Goal: Communication & Community: Answer question/provide support

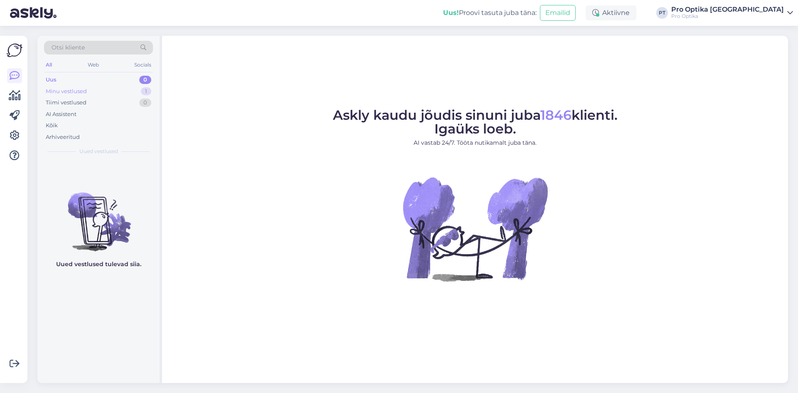
click at [72, 92] on div "Minu vestlused" at bounding box center [66, 91] width 41 height 8
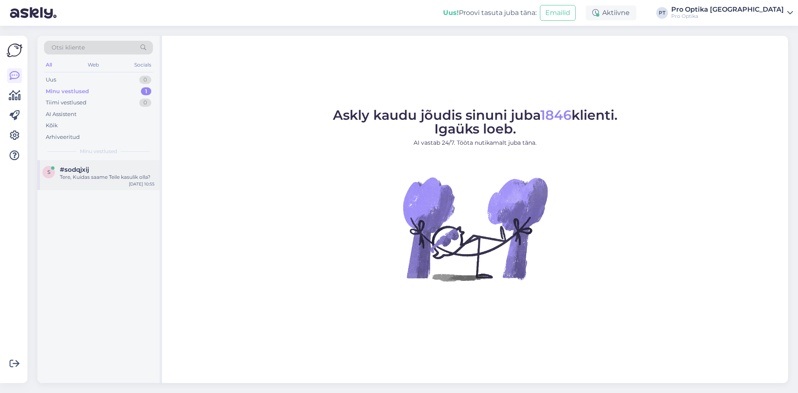
click at [133, 182] on div "[DATE] 10:55" at bounding box center [142, 184] width 26 height 6
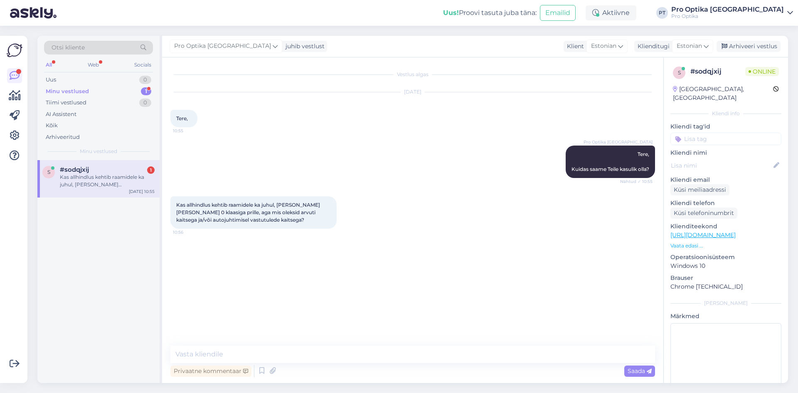
click at [101, 181] on div "Kas allhindlus kehtib raamidele ka juhul, [PERSON_NAME] [PERSON_NAME] 0 klaasig…" at bounding box center [107, 180] width 95 height 15
click at [182, 352] on textarea at bounding box center [412, 353] width 485 height 17
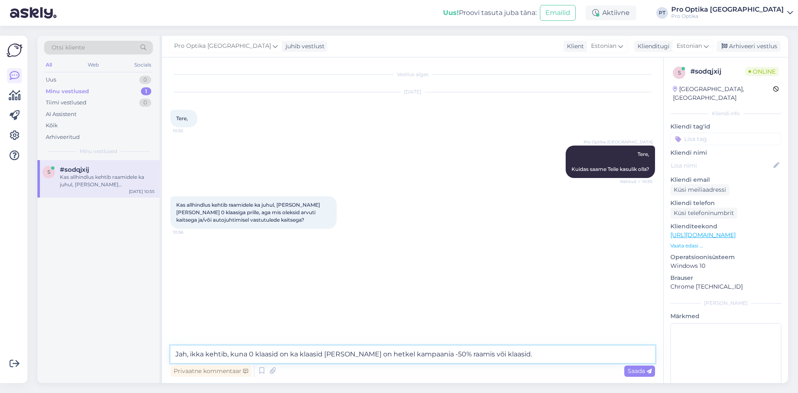
click at [461, 356] on textarea "Jah, ikka kehtib, kuna 0 klaasid on ka klaasid [PERSON_NAME] on hetkel kampaani…" at bounding box center [412, 353] width 485 height 17
type textarea "Jah, ikka kehtib, kuna 0 klaasid on ka klaasid [PERSON_NAME] on hetkel kampaani…"
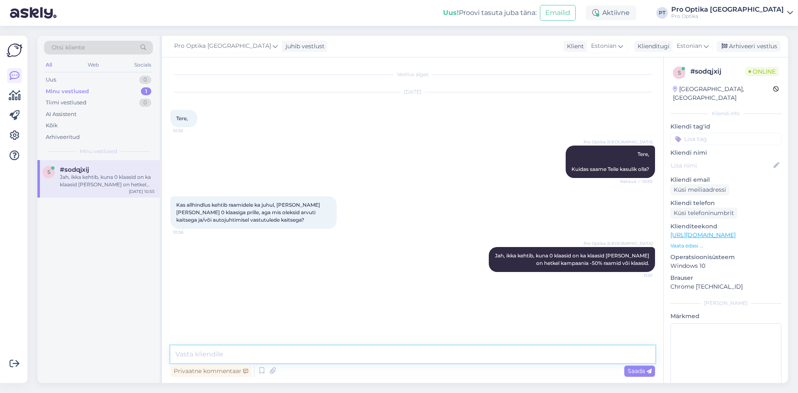
type textarea "S"
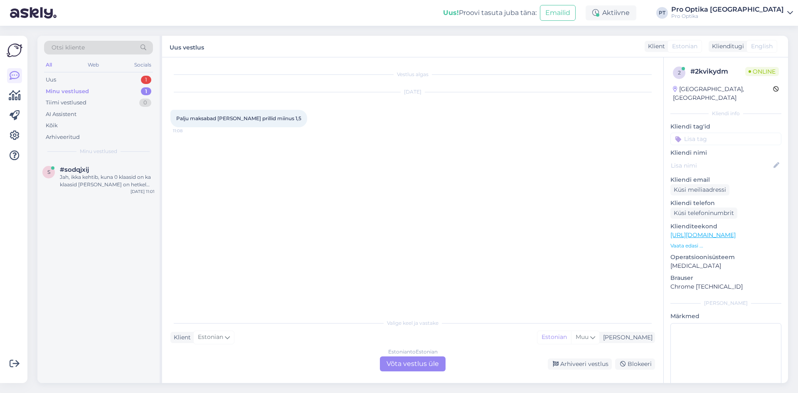
click at [417, 363] on div "Estonian to Estonian Võta vestlus üle" at bounding box center [413, 363] width 66 height 15
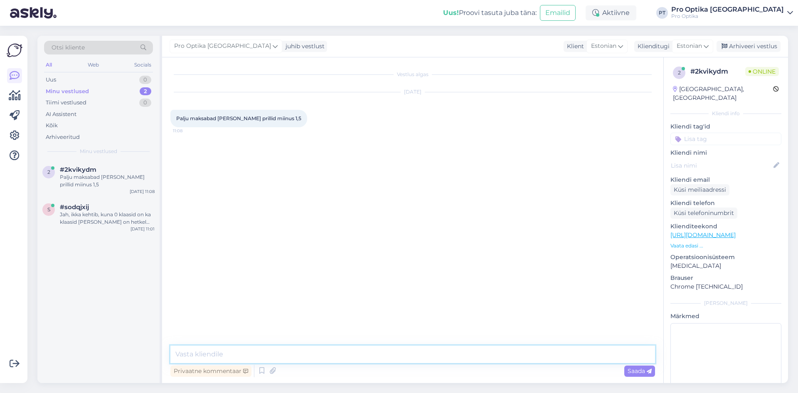
click at [278, 351] on textarea at bounding box center [412, 353] width 485 height 17
type textarea "Tere!"
type textarea "K"
type textarea "Hind oleneb [PERSON_NAME] valikust."
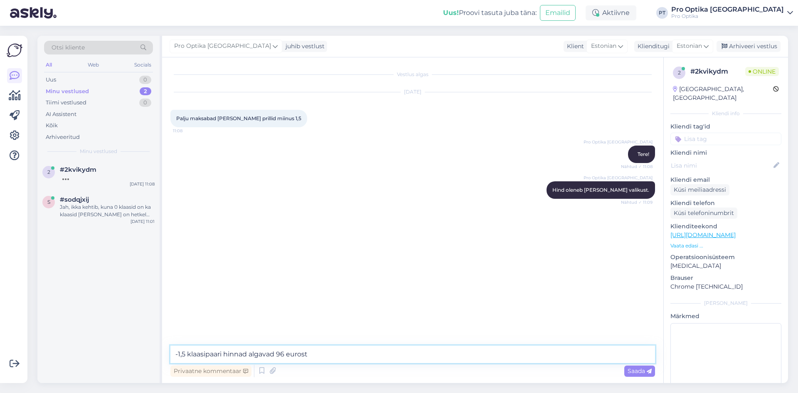
type textarea "-1,5 klaasipaari hinnad algavad 96 eurost."
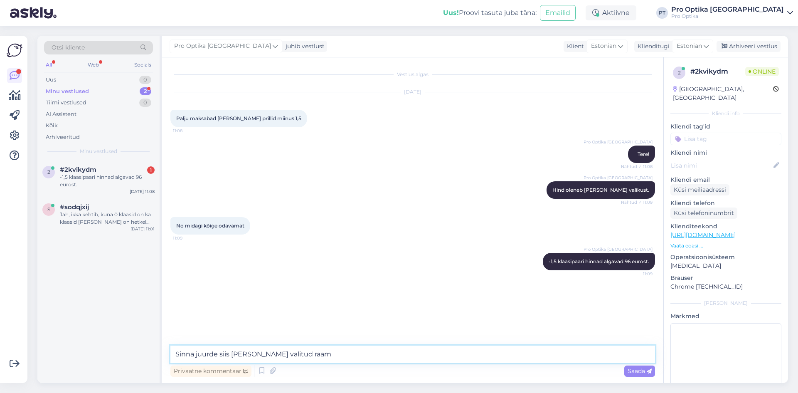
type textarea "Sinna juurde siis [PERSON_NAME] valitud raam."
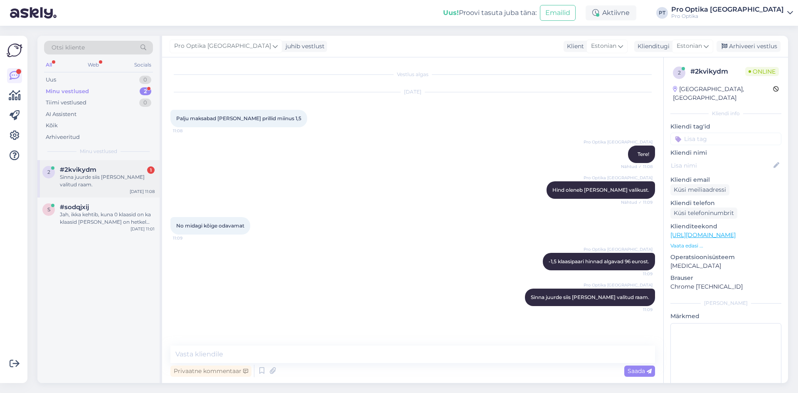
click at [138, 188] on div "[DATE] 11:08" at bounding box center [142, 191] width 25 height 6
click at [127, 212] on div "Jah, ikka kehtib, kuna 0 klaasid on ka klaasid [PERSON_NAME] on hetkel kampaani…" at bounding box center [107, 218] width 95 height 15
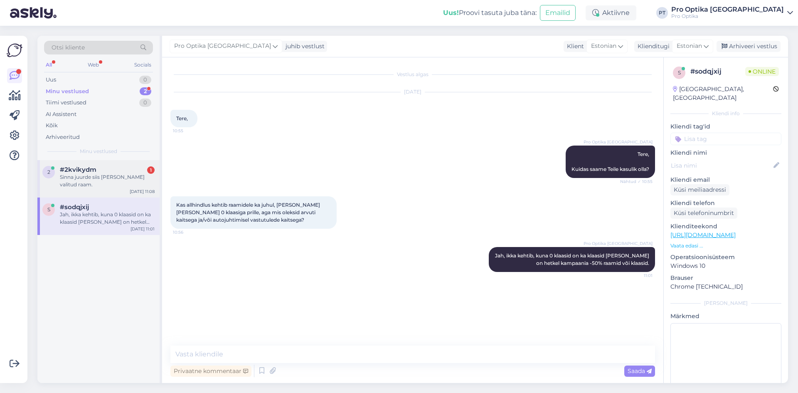
click at [135, 168] on div "#2kvikydm 1" at bounding box center [107, 169] width 95 height 7
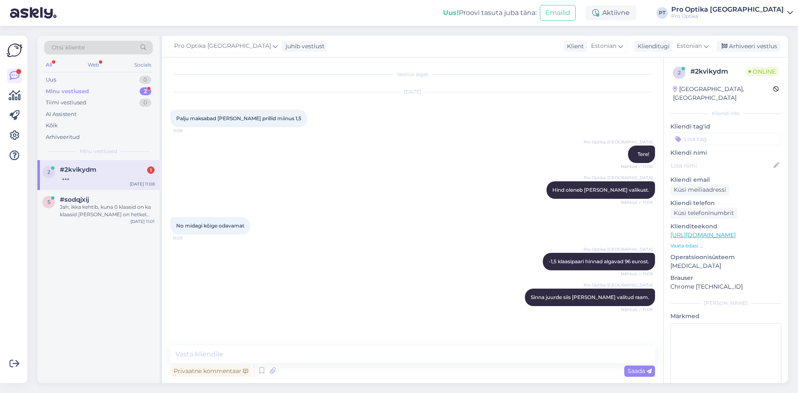
click at [111, 180] on div at bounding box center [107, 176] width 95 height 7
click at [250, 355] on textarea at bounding box center [412, 353] width 485 height 17
type textarea "K"
click at [109, 173] on div "#2kvikydm 1" at bounding box center [107, 169] width 95 height 7
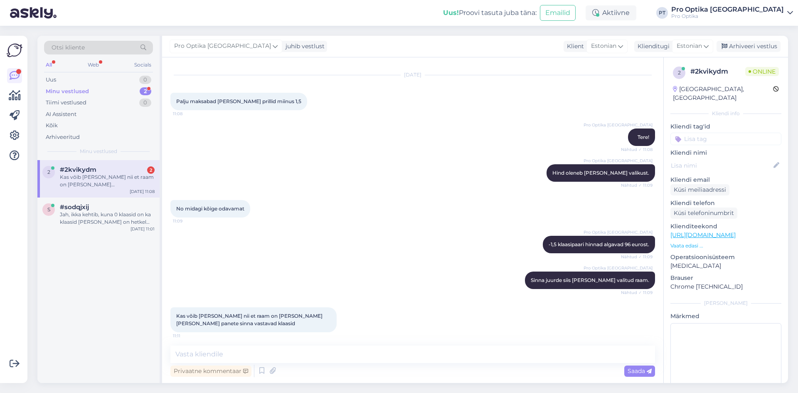
scroll to position [20, 0]
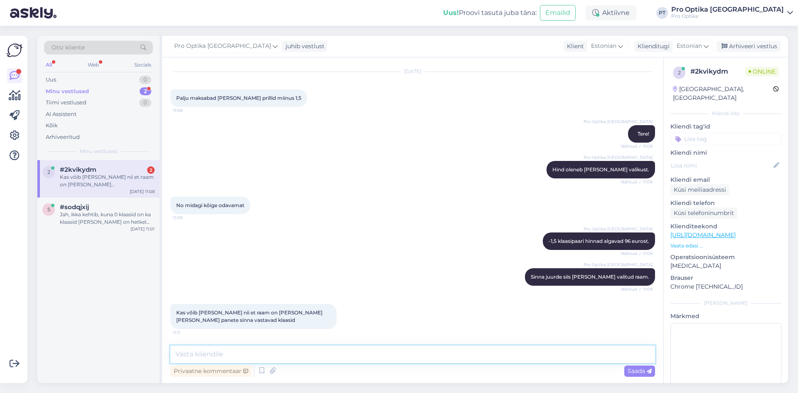
click at [298, 360] on textarea at bounding box center [412, 353] width 485 height 17
type textarea "Jah, on võimalik, aga [PERSON_NAME] garanatiita."
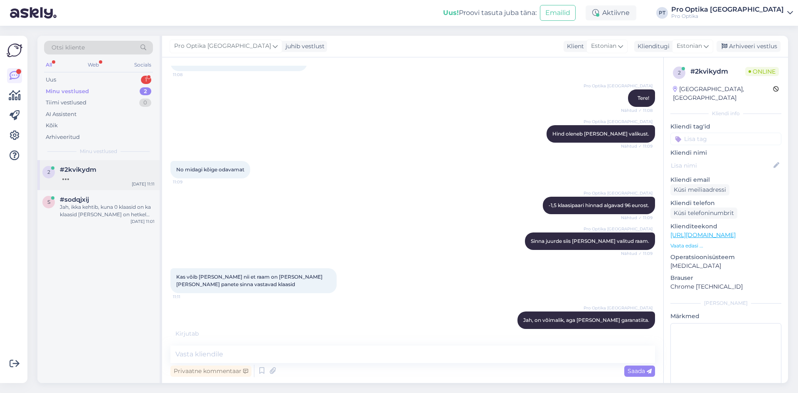
click at [105, 175] on div at bounding box center [107, 176] width 95 height 7
click at [143, 80] on div "1" at bounding box center [146, 80] width 10 height 8
click at [126, 168] on div "#samloulo 2" at bounding box center [107, 169] width 95 height 7
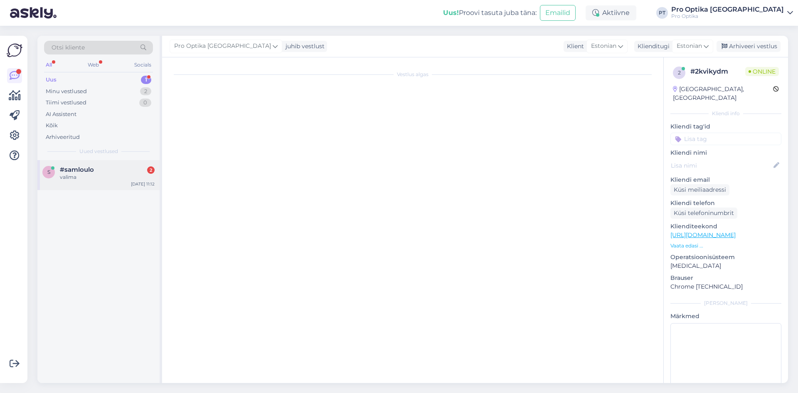
scroll to position [0, 0]
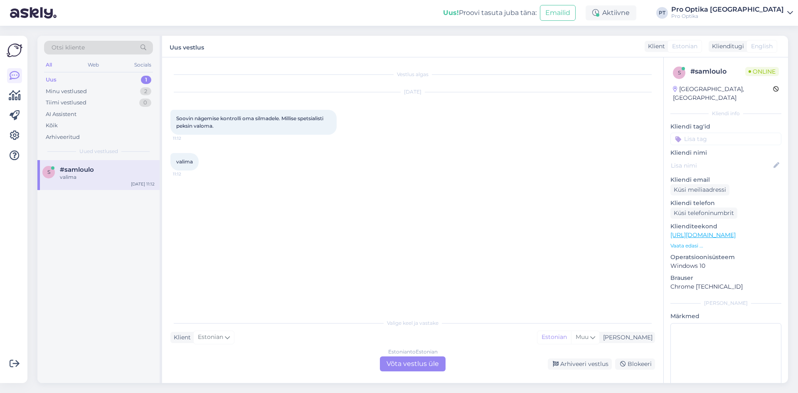
click at [406, 365] on div "Estonian to Estonian Võta vestlus üle" at bounding box center [413, 363] width 66 height 15
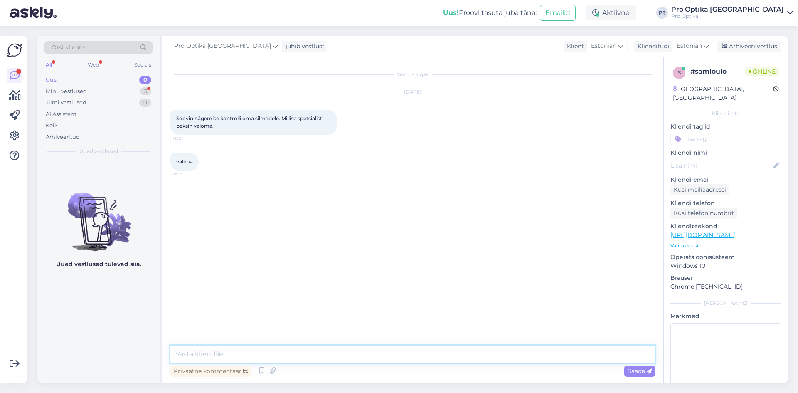
click at [273, 352] on textarea at bounding box center [412, 353] width 485 height 17
type textarea "Tere, tore, et saite broneeritud."
click at [136, 91] on div "Minu vestlused 3" at bounding box center [98, 92] width 109 height 12
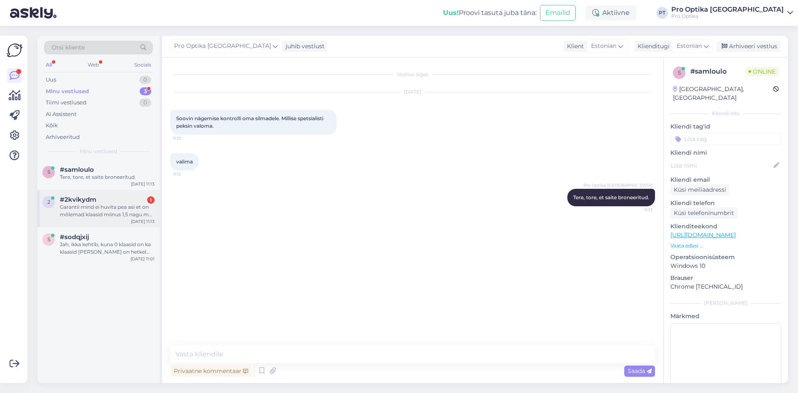
click at [114, 207] on div "Garantii mind ei huvita pea asi et on mõlemad klaasid miinus 1,5 nagu ma aru [P…" at bounding box center [107, 210] width 95 height 15
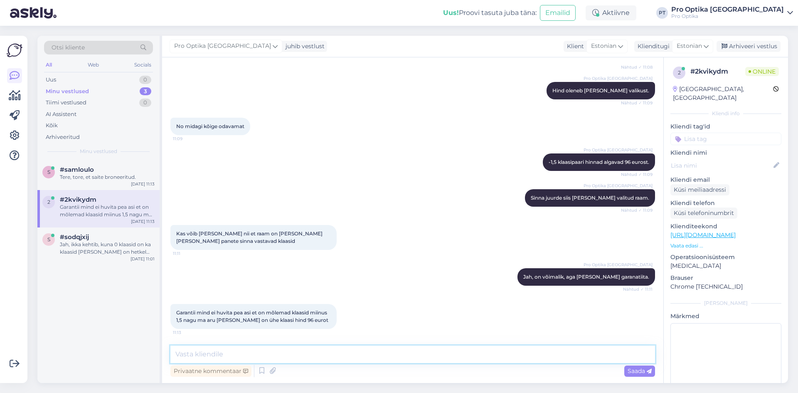
click at [311, 354] on textarea at bounding box center [412, 353] width 485 height 17
type textarea "K"
type textarea "k"
type textarea "Klaasipaari hind 96 eurot, garantii ei kehti [PERSON_NAME], et kui paigaldamise…"
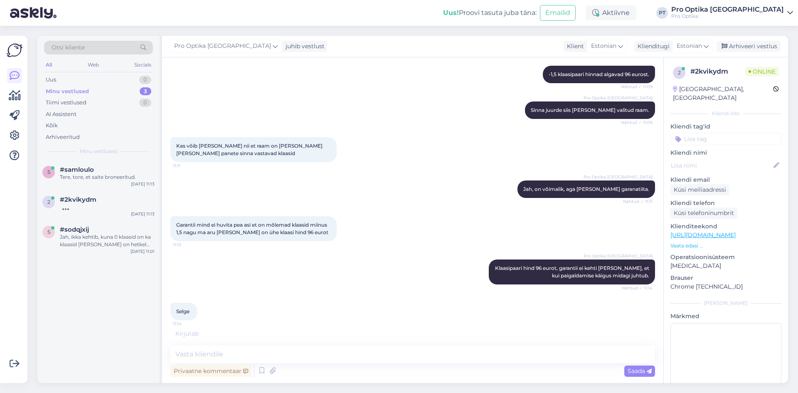
scroll to position [178, 0]
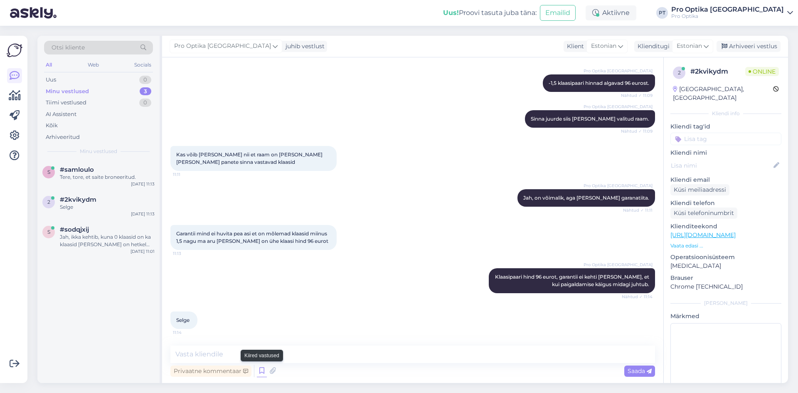
click at [264, 373] on icon at bounding box center [262, 371] width 10 height 12
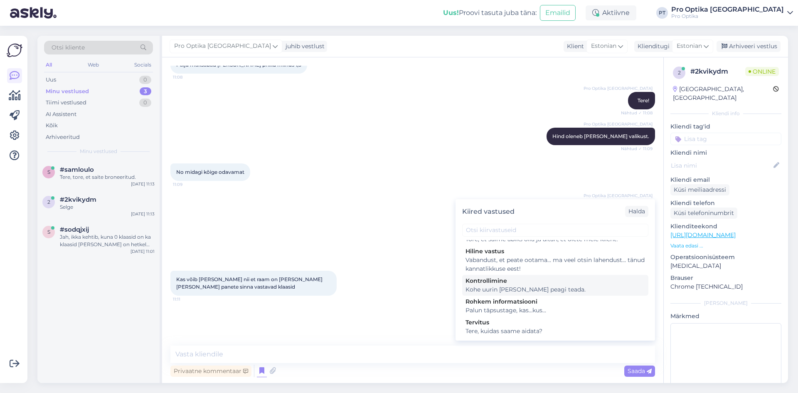
scroll to position [285, 0]
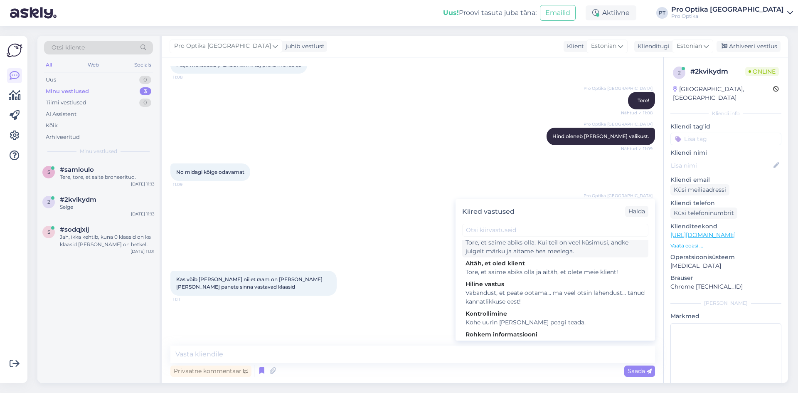
click at [548, 256] on div "Tore, et saime abiks olla. Kui teil on veel küsimusi, andke julgelt märku ja ai…" at bounding box center [556, 246] width 180 height 17
type textarea "Tore, et saime abiks olla. Kui teil on veel küsimusi, andke julgelt märku ja ai…"
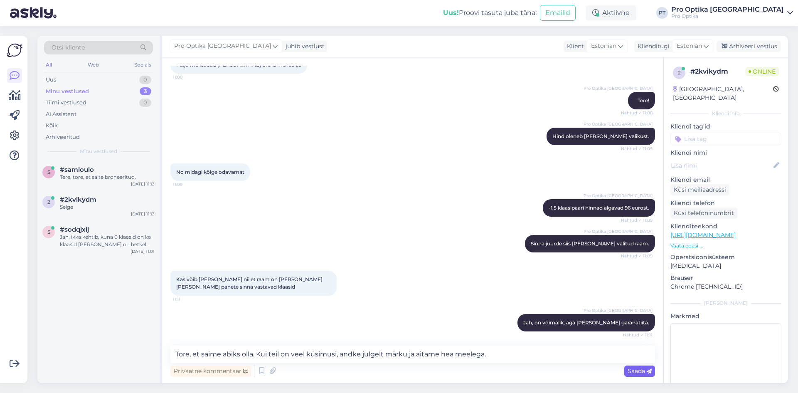
click at [643, 374] on span "Saada" at bounding box center [640, 370] width 24 height 7
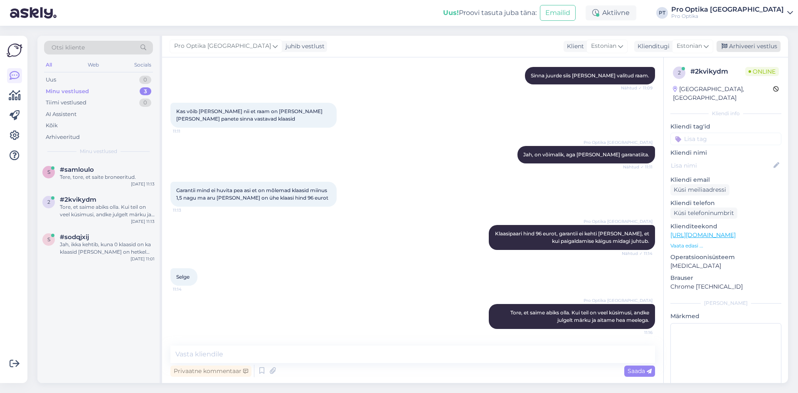
click at [765, 43] on div "Arhiveeri vestlus" at bounding box center [749, 46] width 64 height 11
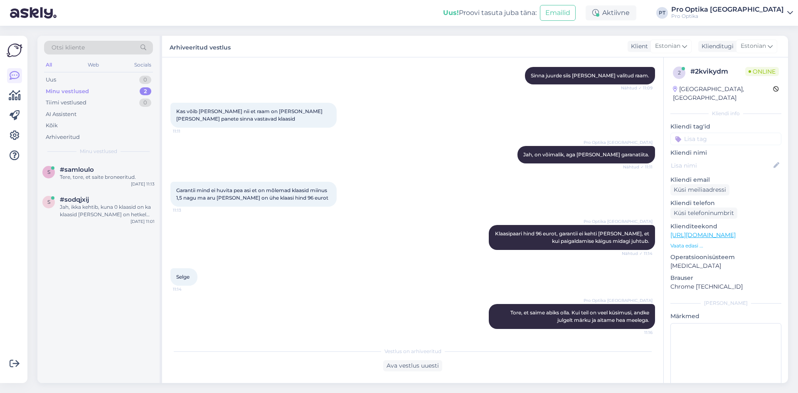
click at [148, 90] on div "2" at bounding box center [146, 91] width 12 height 8
click at [104, 103] on div "Tiimi vestlused 0" at bounding box center [98, 103] width 109 height 12
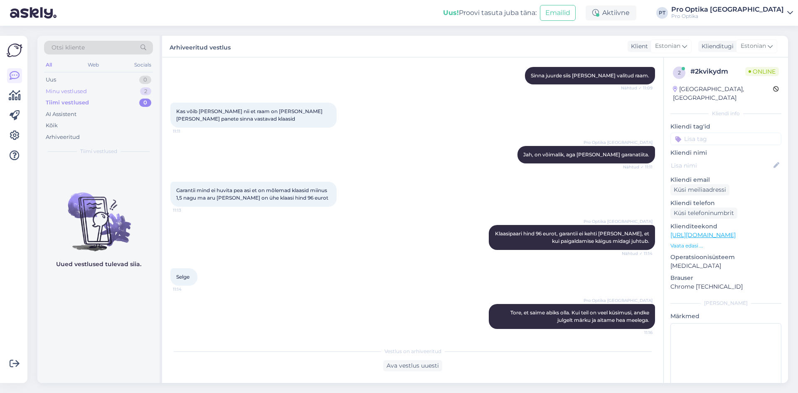
click at [93, 95] on div "Minu vestlused 2" at bounding box center [98, 92] width 109 height 12
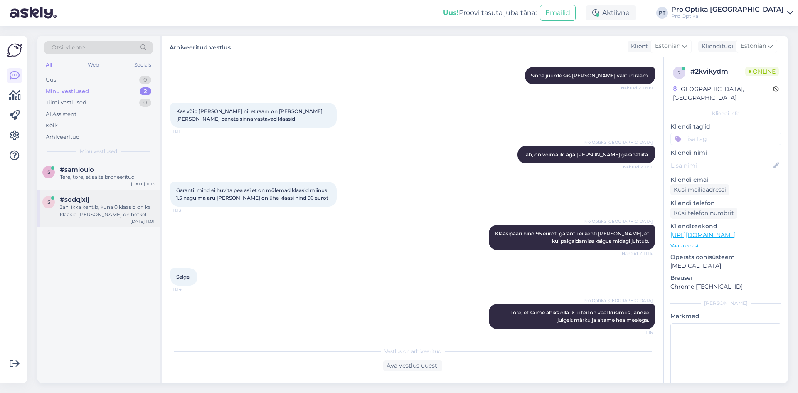
click at [100, 212] on div "Jah, ikka kehtib, kuna 0 klaasid on ka klaasid [PERSON_NAME] on hetkel kampaani…" at bounding box center [107, 210] width 95 height 15
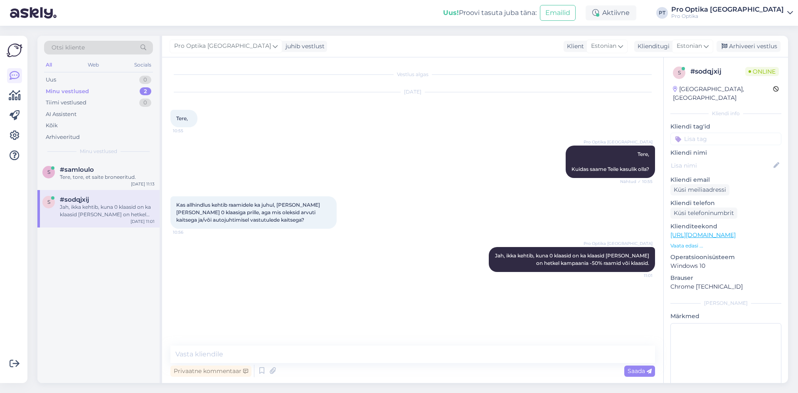
scroll to position [0, 0]
click at [128, 175] on div "Tere, tore, et saite broneeritud." at bounding box center [107, 176] width 95 height 7
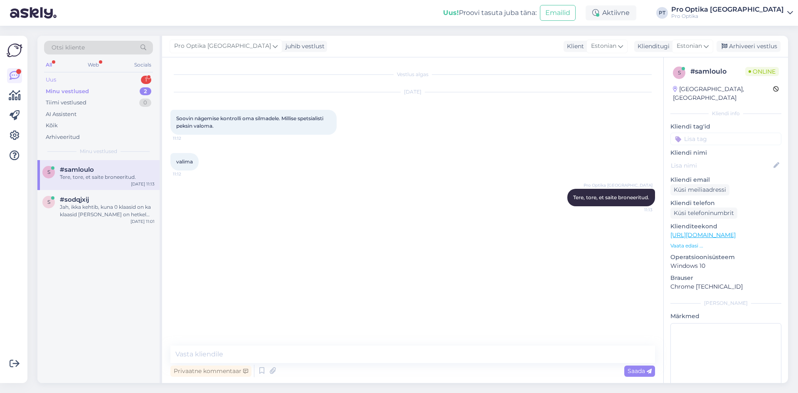
click at [143, 77] on div "1" at bounding box center [146, 80] width 10 height 8
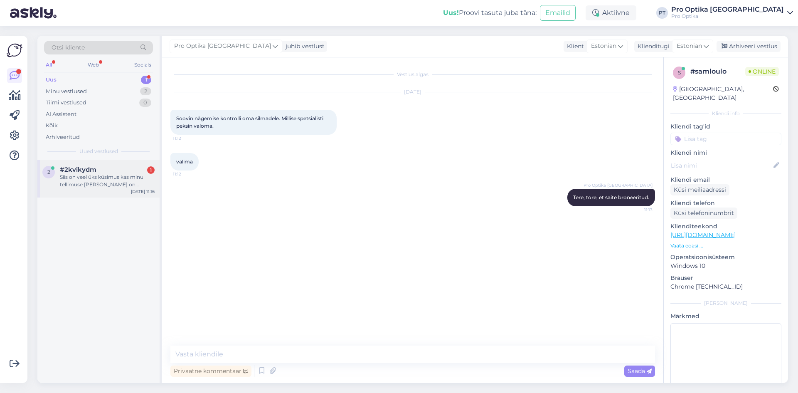
click at [109, 184] on div "Siis on veel üks küsimus kas minu tellimuse [PERSON_NAME] on jõudnud teieni kun…" at bounding box center [107, 180] width 95 height 15
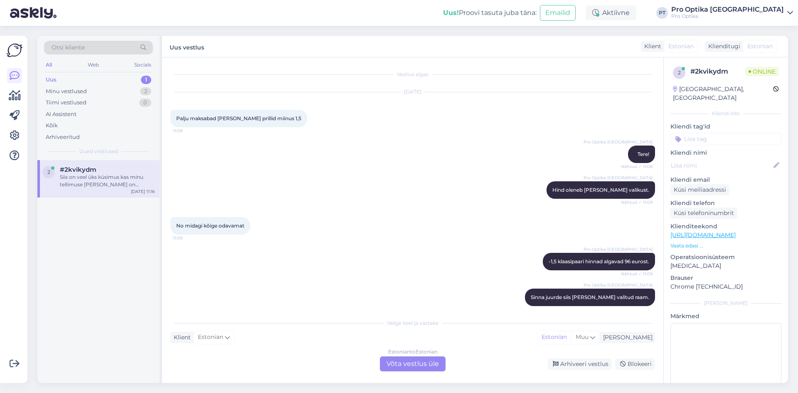
scroll to position [296, 0]
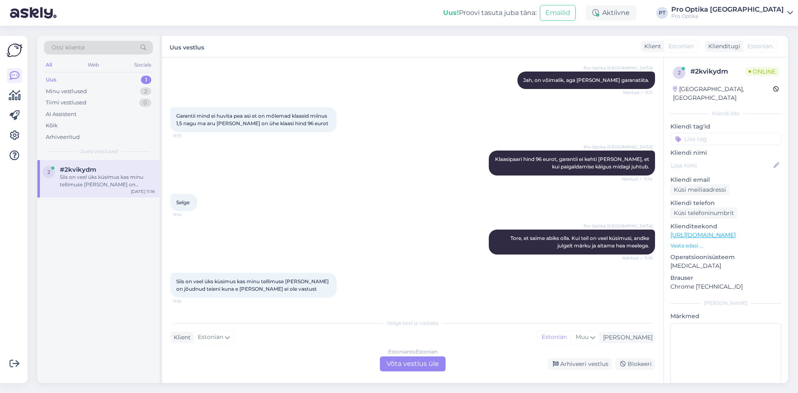
click at [414, 364] on div "Estonian to Estonian Võta vestlus üle" at bounding box center [413, 363] width 66 height 15
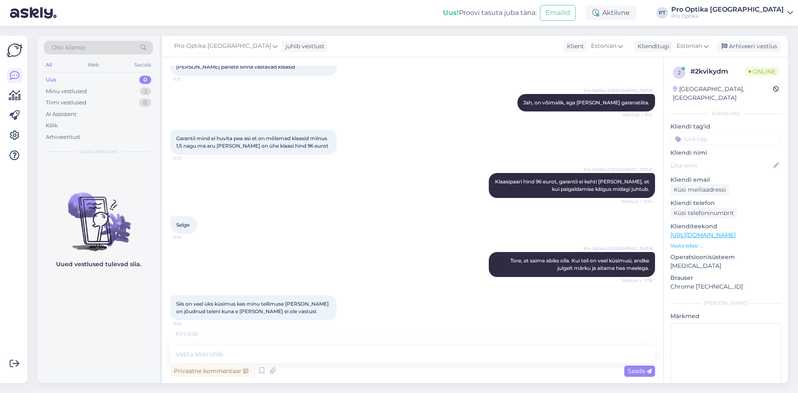
scroll to position [301, 0]
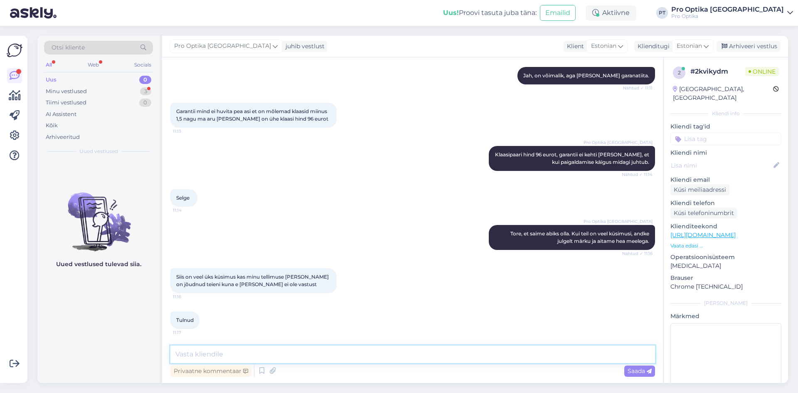
click at [258, 352] on textarea at bounding box center [412, 353] width 485 height 17
type textarea "Kuidas on [PERSON_NAME]?"
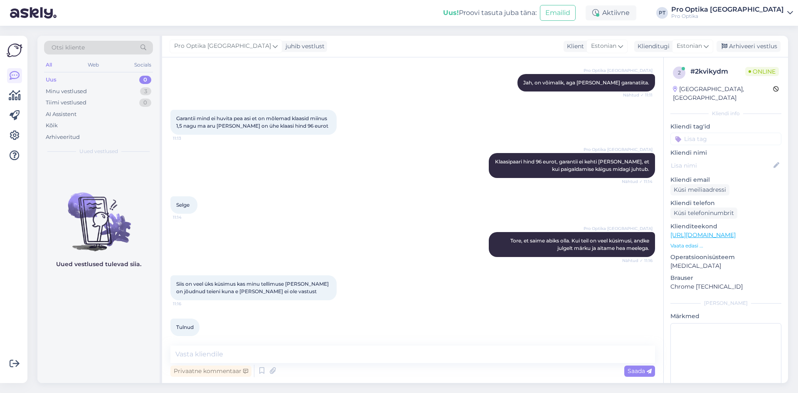
scroll to position [372, 0]
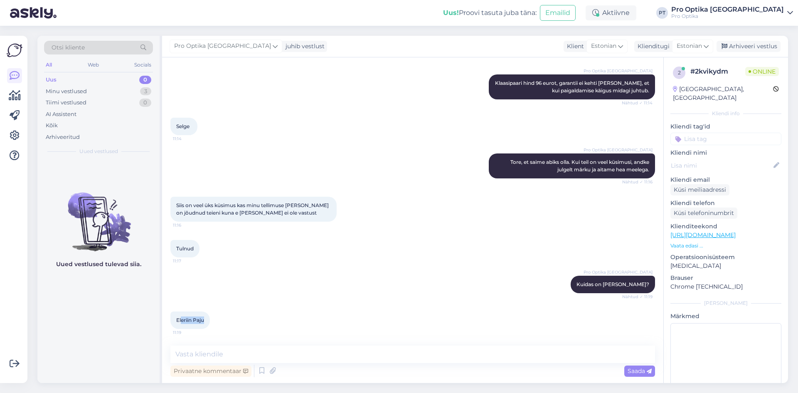
drag, startPoint x: 205, startPoint y: 320, endPoint x: 181, endPoint y: 323, distance: 24.8
click at [181, 323] on div "Eleriin Paju 11:19" at bounding box center [189, 319] width 39 height 17
click at [220, 333] on div "Eleriin Paju 11:19" at bounding box center [412, 320] width 485 height 36
click at [205, 355] on textarea at bounding box center [412, 353] width 485 height 17
type textarea "Vormi"
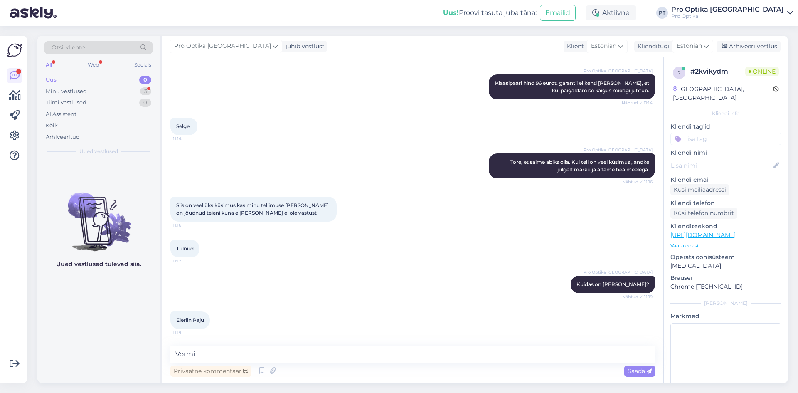
scroll to position [0, 0]
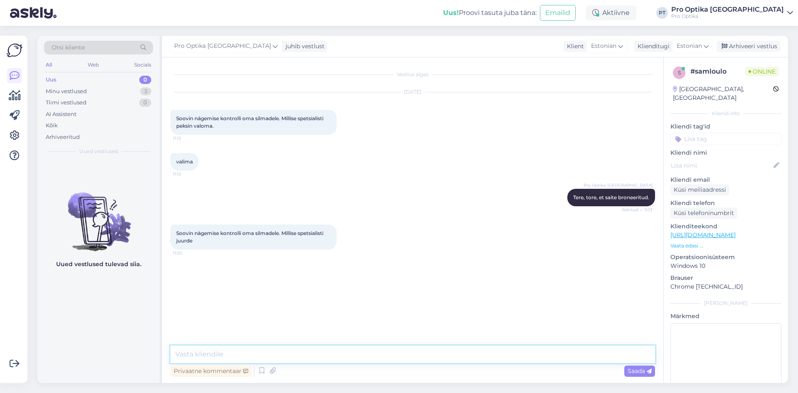
click at [230, 350] on textarea at bounding box center [412, 353] width 485 height 17
type textarea "M"
type textarea "K"
type textarea "Sobivad mõlemad nii silmaarst kui optometrist."
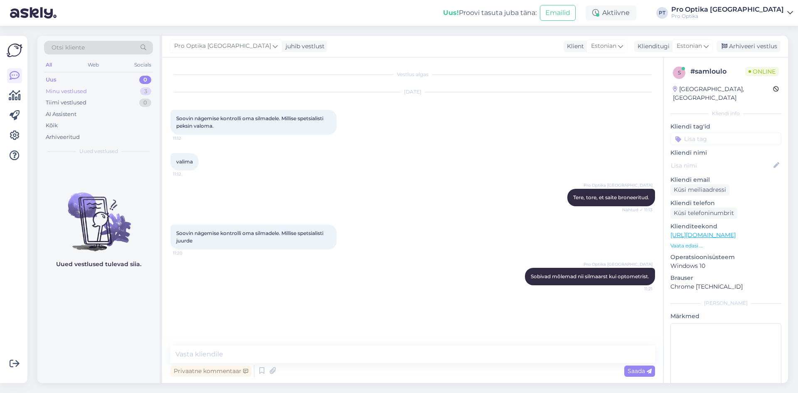
click at [74, 88] on div "Minu vestlused" at bounding box center [66, 91] width 41 height 8
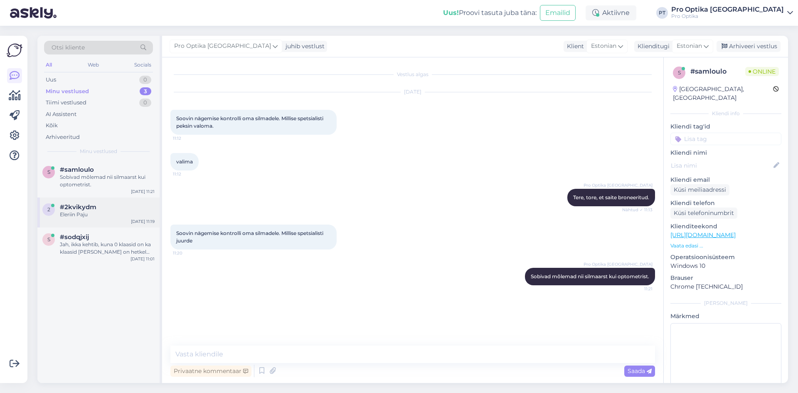
click at [101, 208] on div "#2kvikydm" at bounding box center [107, 206] width 95 height 7
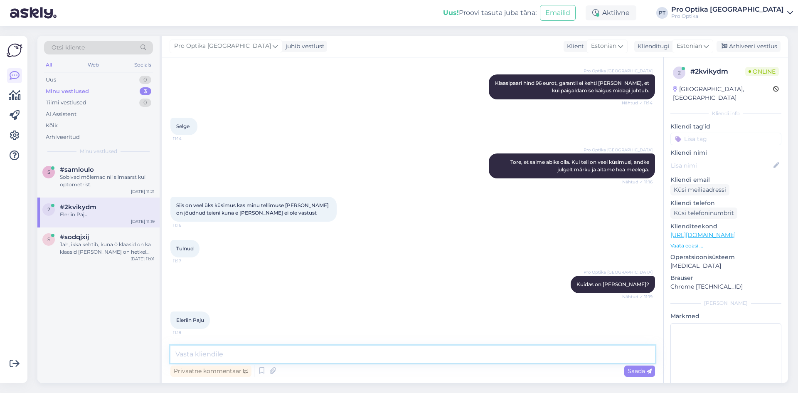
click at [219, 354] on textarea at bounding box center [412, 353] width 485 height 17
type textarea "Olete käinud Rakveres tellimust vormistamas, prillide valmimis tähtaeg on [DATE…"
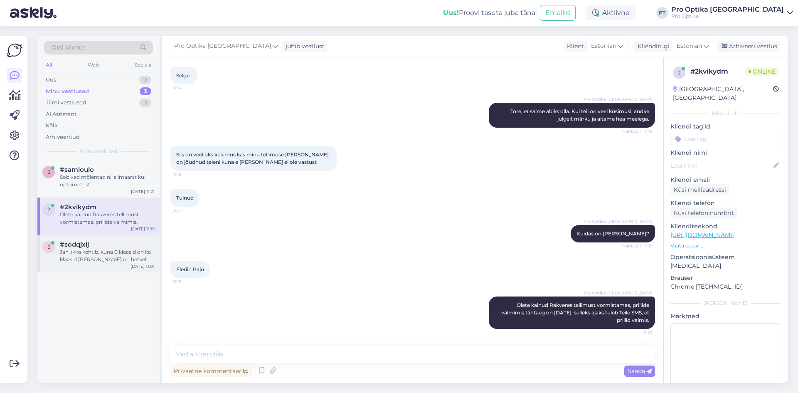
click at [116, 259] on div "Jah, ikka kehtib, kuna 0 klaasid on ka klaasid [PERSON_NAME] on hetkel kampaani…" at bounding box center [107, 255] width 95 height 15
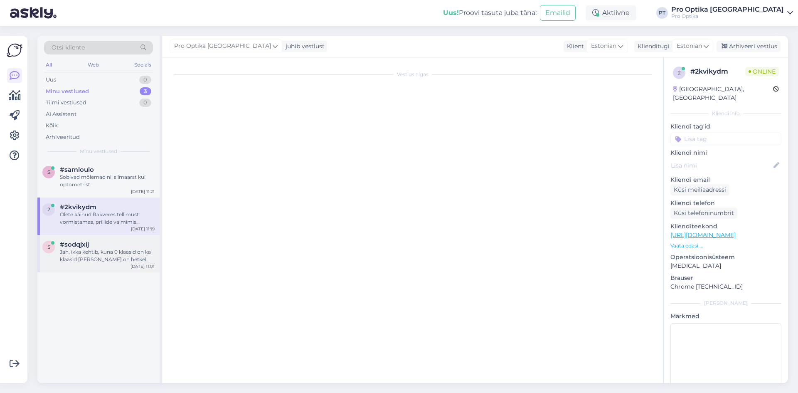
scroll to position [0, 0]
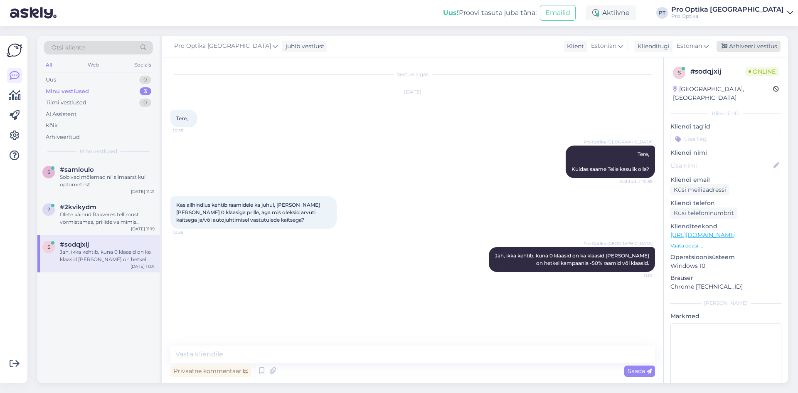
click at [768, 45] on div "Arhiveeri vestlus" at bounding box center [749, 46] width 64 height 11
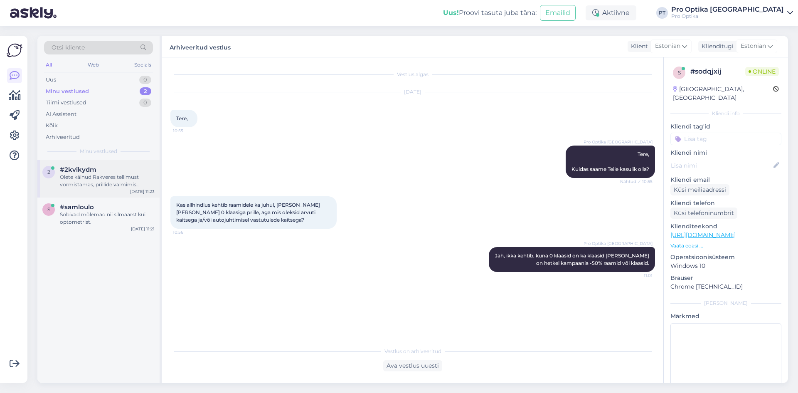
click at [83, 176] on div "Olete käinud Rakveres tellimust vormistamas, prillide valmimis tähtaeg on [DATE…" at bounding box center [107, 180] width 95 height 15
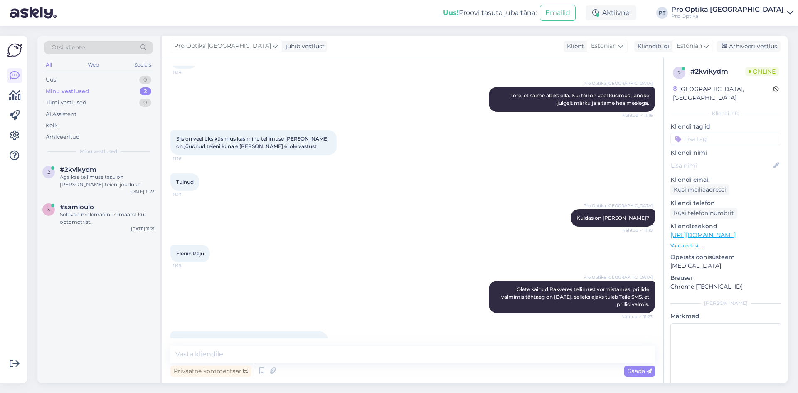
scroll to position [459, 0]
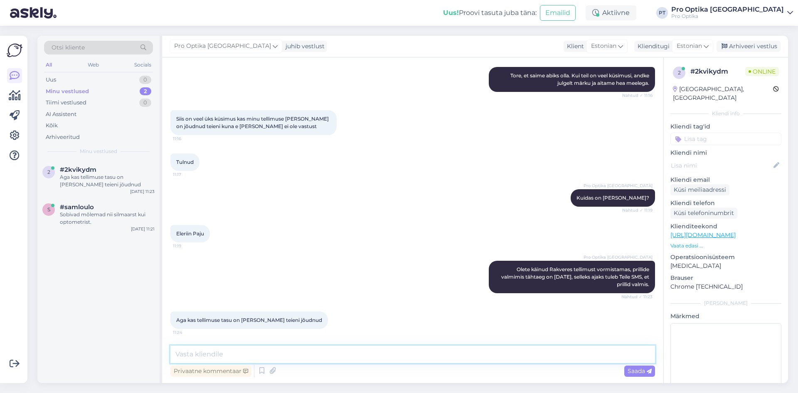
click at [276, 359] on textarea at bounding box center [412, 353] width 485 height 17
click at [323, 354] on textarea "Vaatasin, et klaasid on tellitud, see tähendab jah laekumine on jõudnud meieni." at bounding box center [412, 353] width 485 height 17
type textarea "Vaatasin, et klaasid on tellitud, see tähendab, et jah laekumine on jõudnud mei…"
click at [642, 372] on span "Saada" at bounding box center [640, 370] width 24 height 7
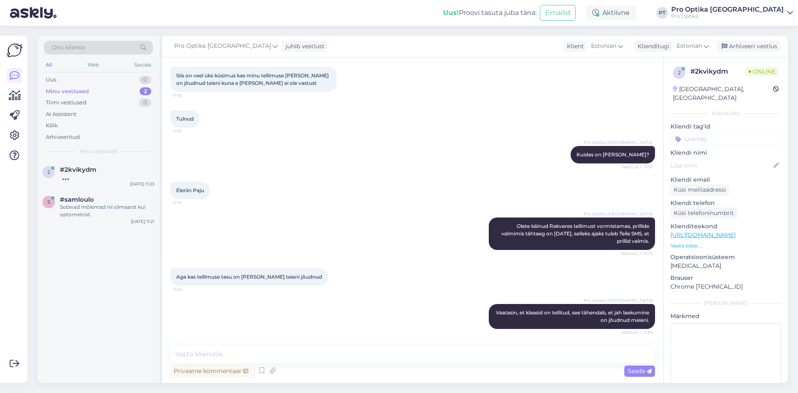
scroll to position [538, 0]
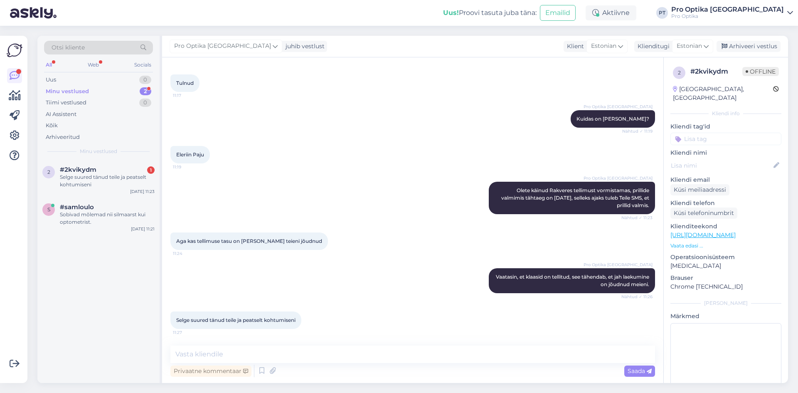
click at [112, 165] on div "2 #2kvikydm 1 Selge suured tänud teile ja peatselt kohtumiseni [DATE] 11:23" at bounding box center [98, 178] width 122 height 37
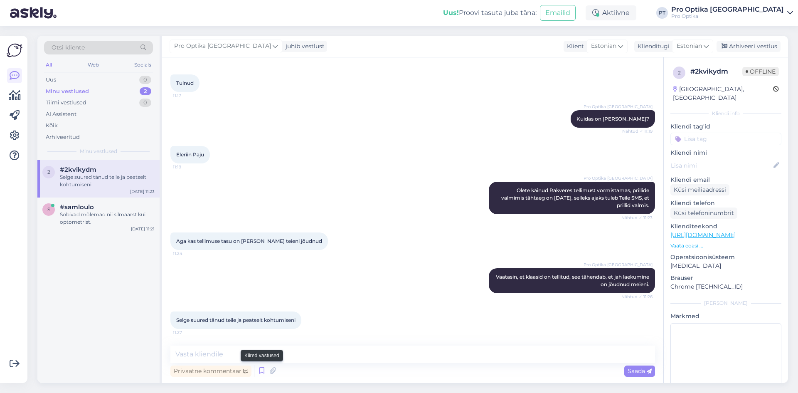
click at [264, 370] on icon at bounding box center [262, 371] width 10 height 12
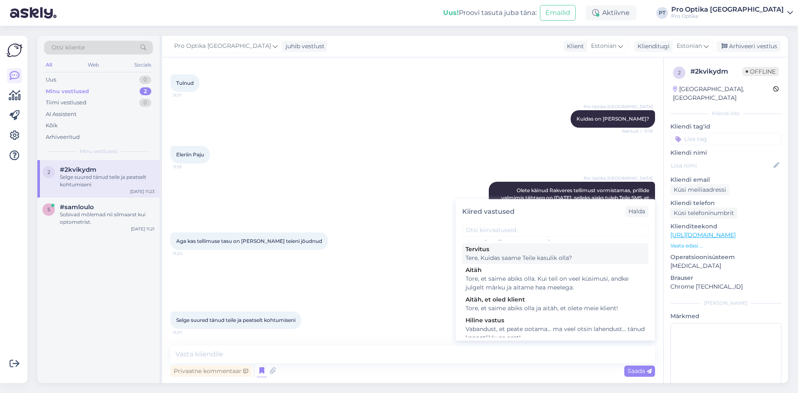
scroll to position [249, 0]
click at [549, 291] on div "Tore, et saime abiks olla. Kui teil on veel küsimusi, andke julgelt märku ja ai…" at bounding box center [556, 282] width 180 height 17
type textarea "Tore, et saime abiks olla. Kui teil on veel küsimusi, andke julgelt märku ja ai…"
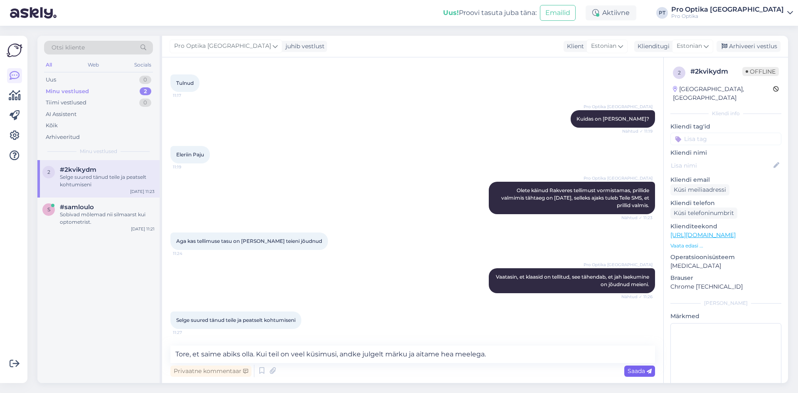
click at [635, 376] on div "Saada" at bounding box center [639, 370] width 31 height 11
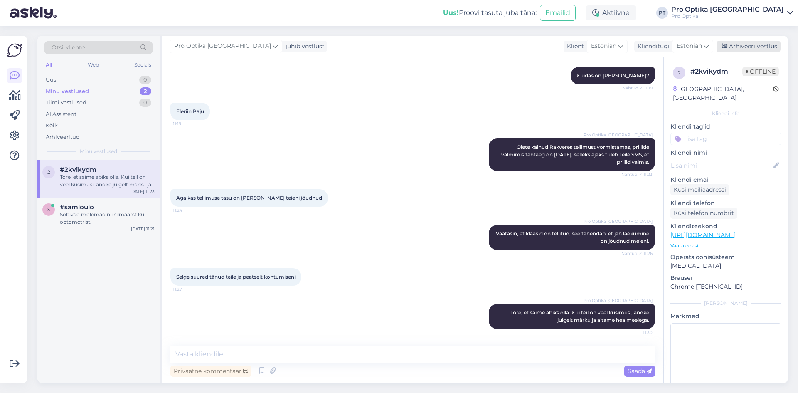
click at [743, 45] on div "Arhiveeri vestlus" at bounding box center [749, 46] width 64 height 11
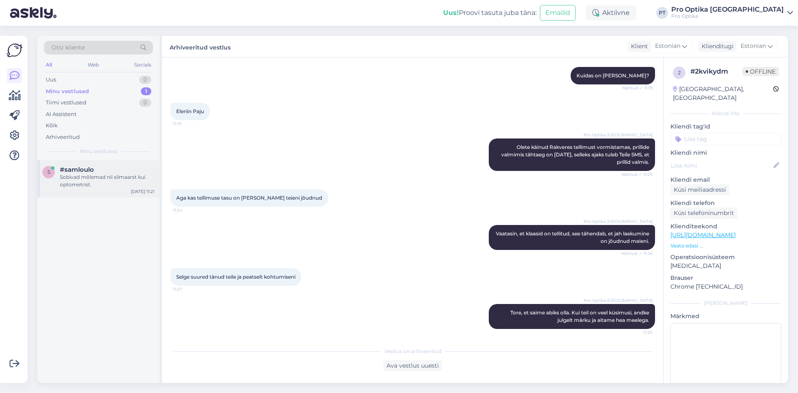
click at [73, 184] on div "Sobivad mõlemad nii silmaarst kui optometrist." at bounding box center [107, 180] width 95 height 15
